Goal: Register for event/course

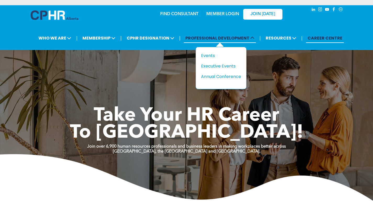
click at [206, 37] on span "PROFESSIONAL DEVELOPMENT" at bounding box center [220, 38] width 72 height 10
click at [203, 56] on div "Events" at bounding box center [219, 55] width 36 height 7
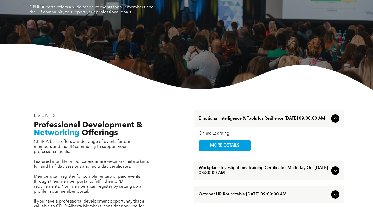
scroll to position [52, 0]
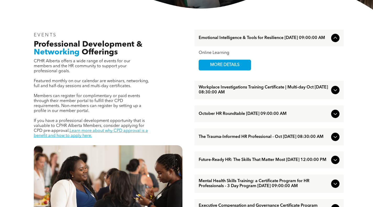
scroll to position [157, 0]
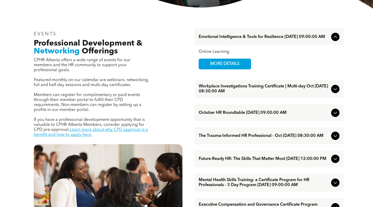
click at [214, 37] on span "Emotional Intelligence & Tools for Resilience [DATE] 09:00:00 AM" at bounding box center [263, 37] width 130 height 5
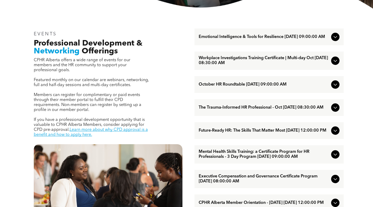
click at [208, 36] on span "Emotional Intelligence & Tools for Resilience [DATE] 09:00:00 AM" at bounding box center [263, 37] width 130 height 5
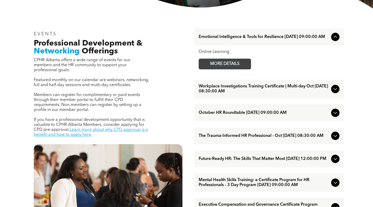
click at [207, 66] on span "MORE DETAILS" at bounding box center [224, 64] width 41 height 10
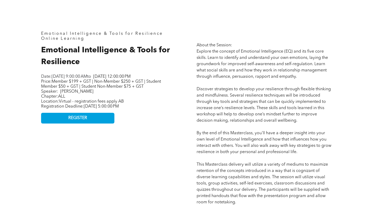
scroll to position [314, 0]
